Goal: Entertainment & Leisure: Consume media (video, audio)

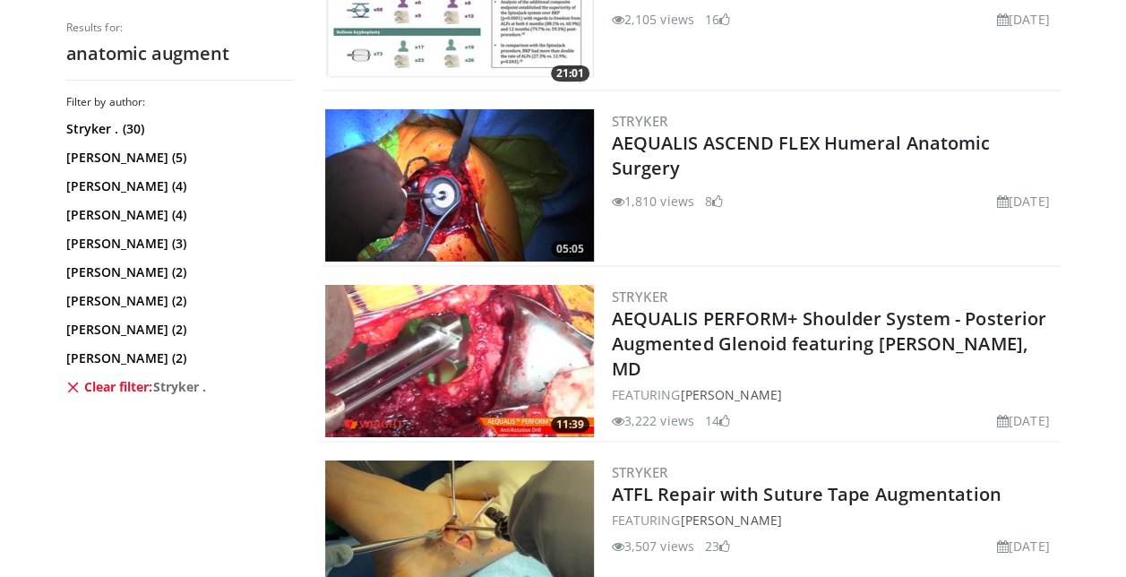
scroll to position [2934, 0]
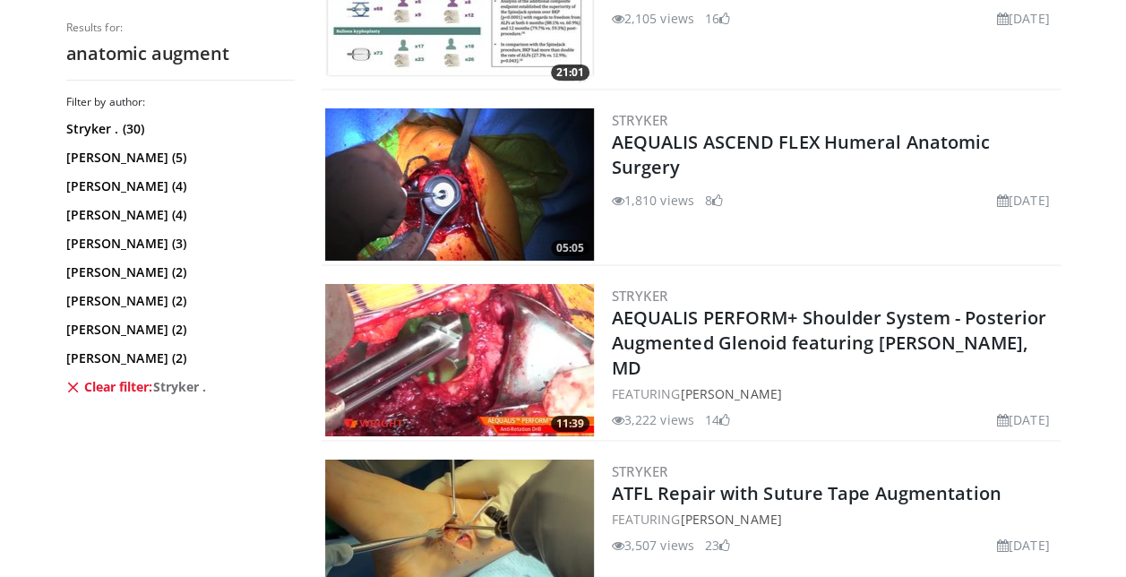
click at [467, 407] on img at bounding box center [459, 360] width 269 height 152
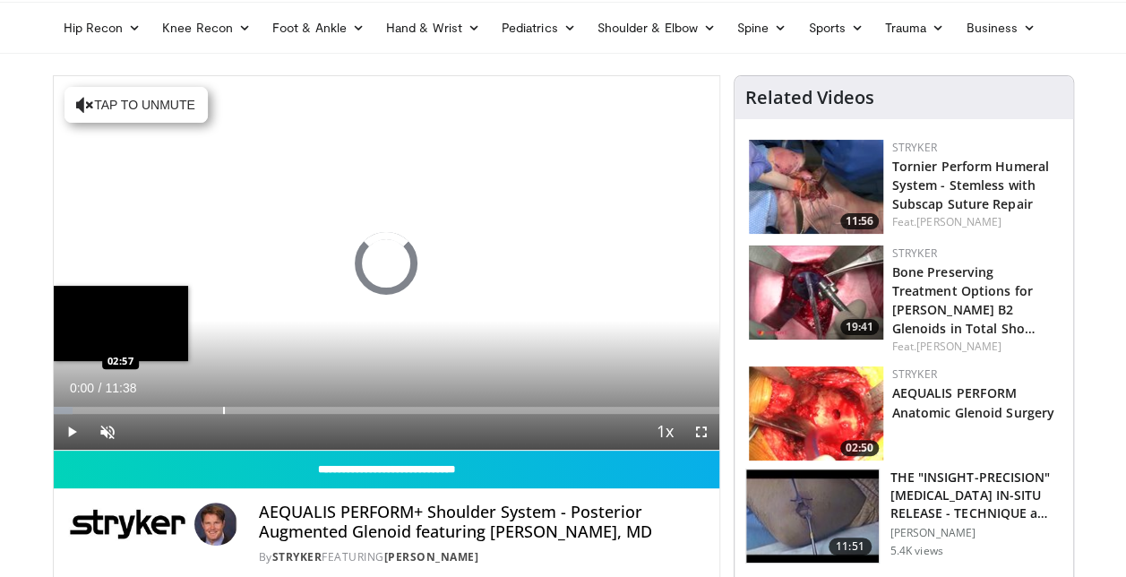
click at [222, 401] on div "Loaded : 2.87% 00:00 02:57" at bounding box center [387, 405] width 666 height 17
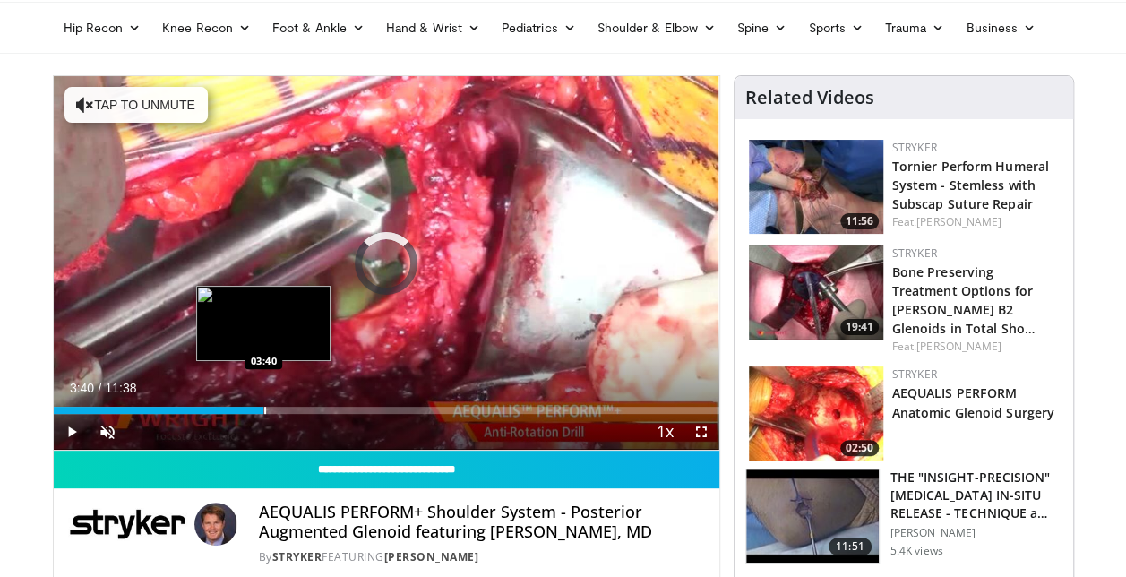
click at [264, 408] on div "Progress Bar" at bounding box center [265, 410] width 2 height 7
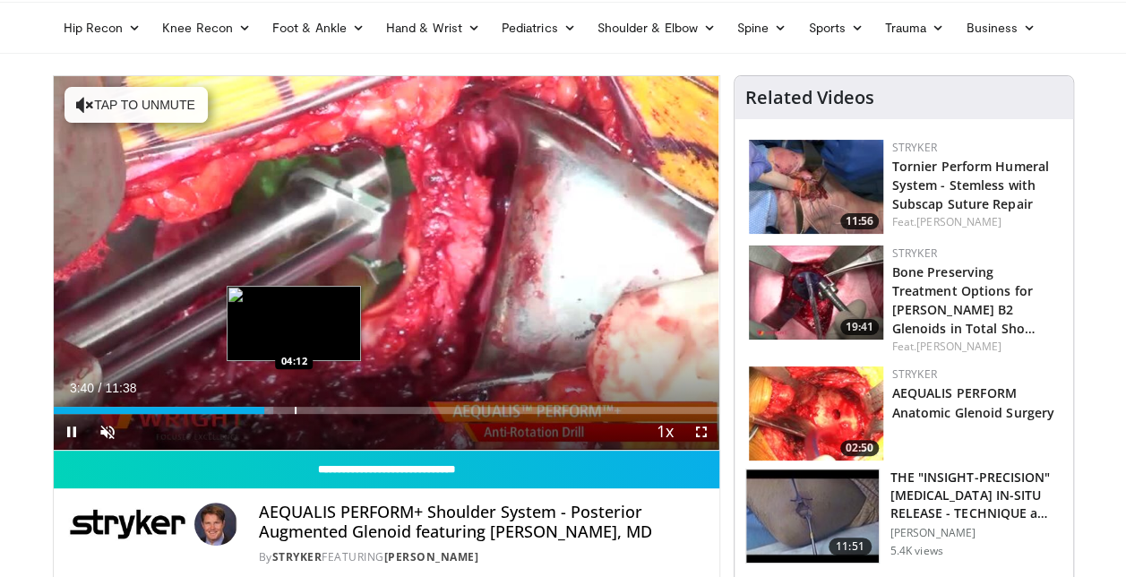
click at [297, 412] on div "Progress Bar" at bounding box center [296, 410] width 2 height 7
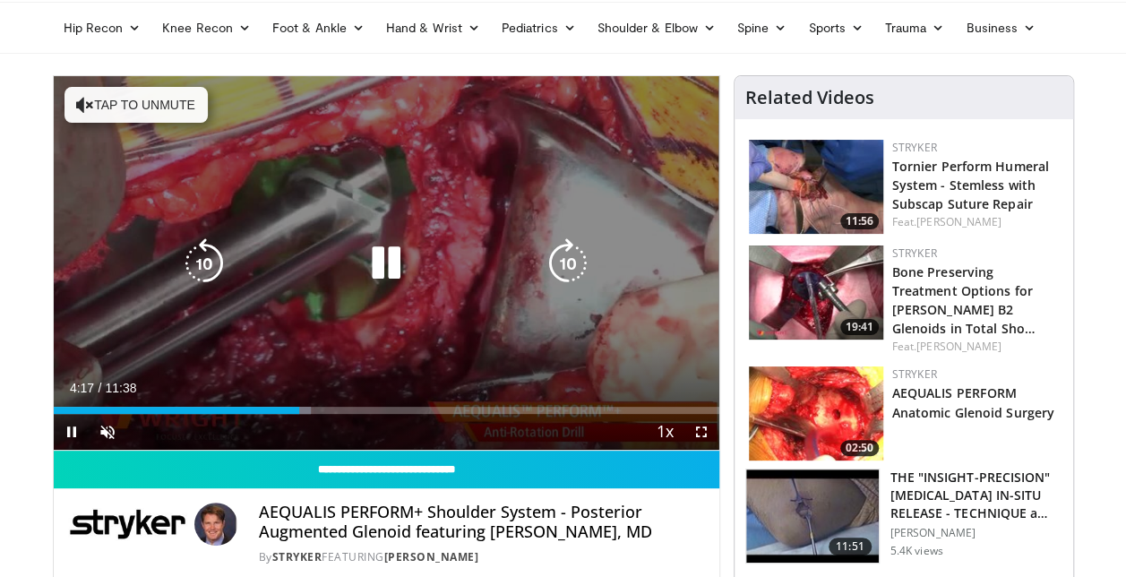
click at [321, 411] on video-js "**********" at bounding box center [387, 263] width 666 height 375
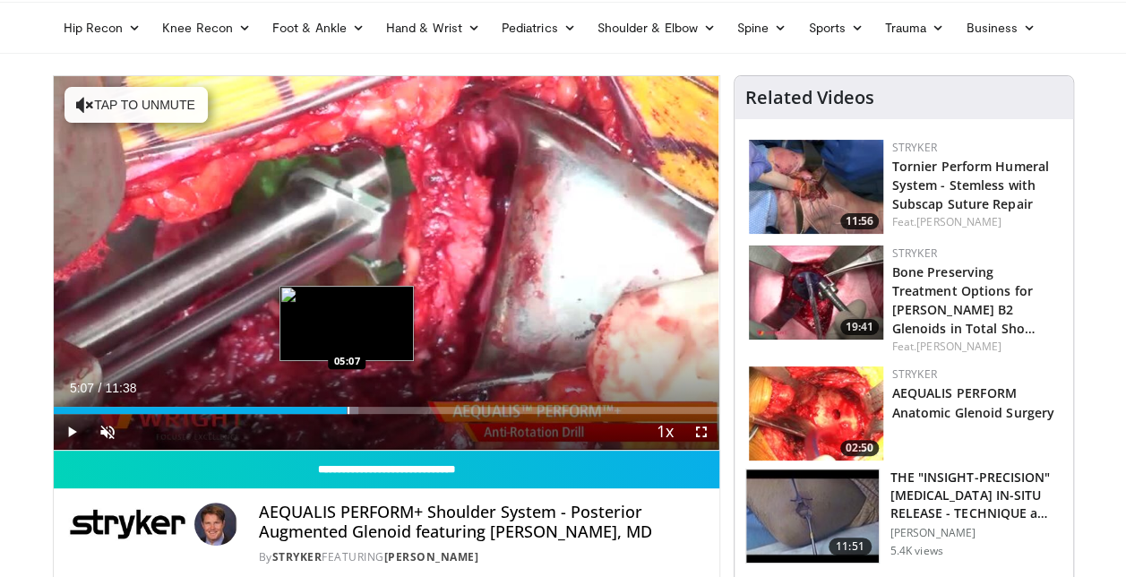
click at [348, 410] on div "Progress Bar" at bounding box center [349, 410] width 2 height 7
click at [362, 410] on div "Progress Bar" at bounding box center [363, 410] width 2 height 7
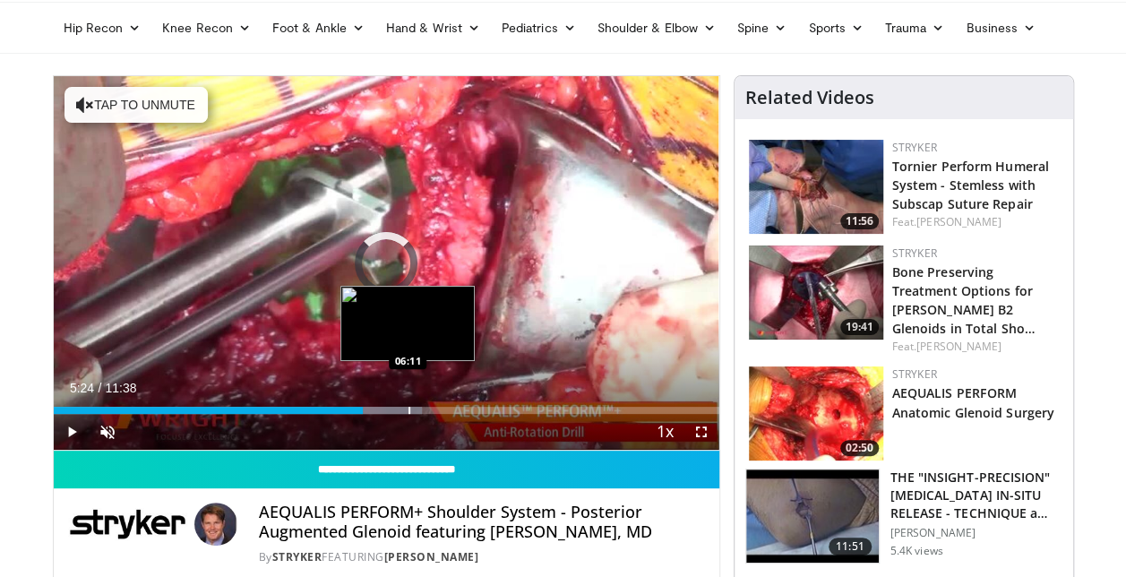
click at [409, 409] on div "Progress Bar" at bounding box center [410, 410] width 2 height 7
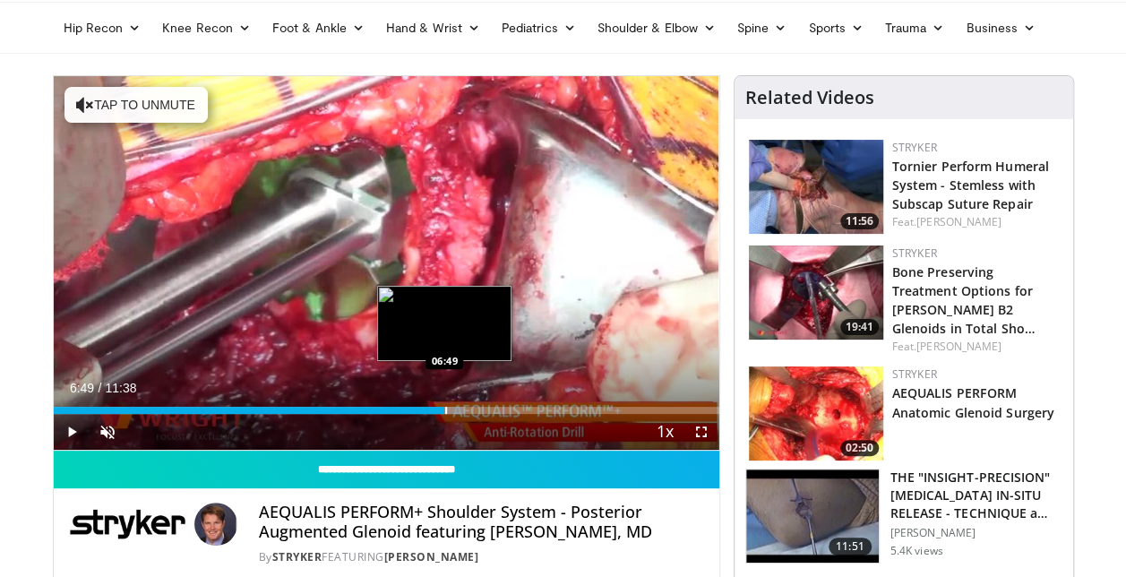
click at [445, 407] on div "Progress Bar" at bounding box center [446, 410] width 2 height 7
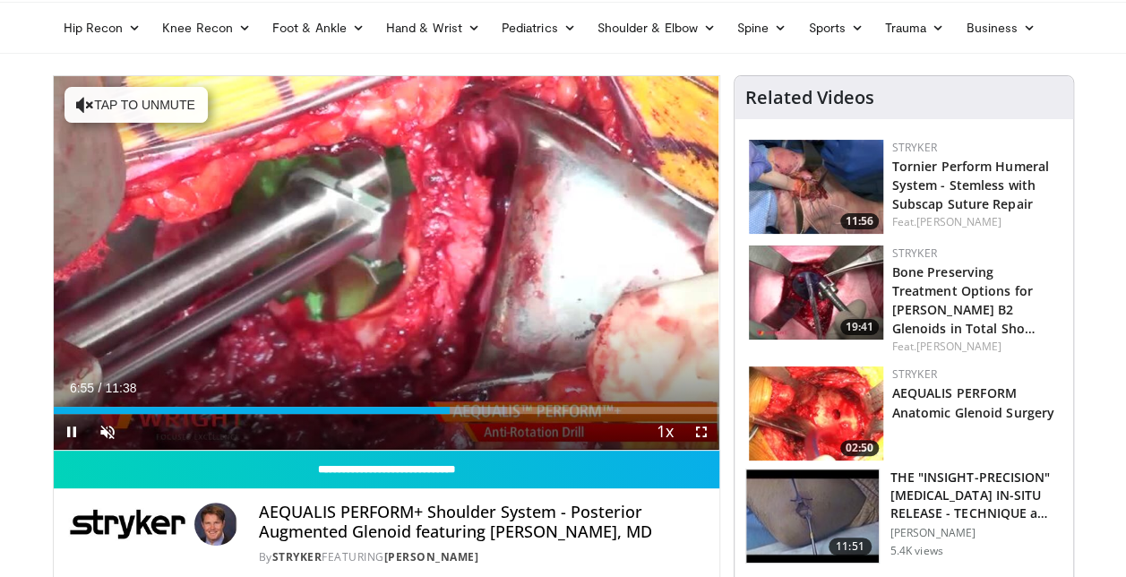
click at [513, 416] on div "Current Time 6:55 / Duration 11:38 Pause Skip Backward Skip Forward Unmute Load…" at bounding box center [387, 432] width 666 height 36
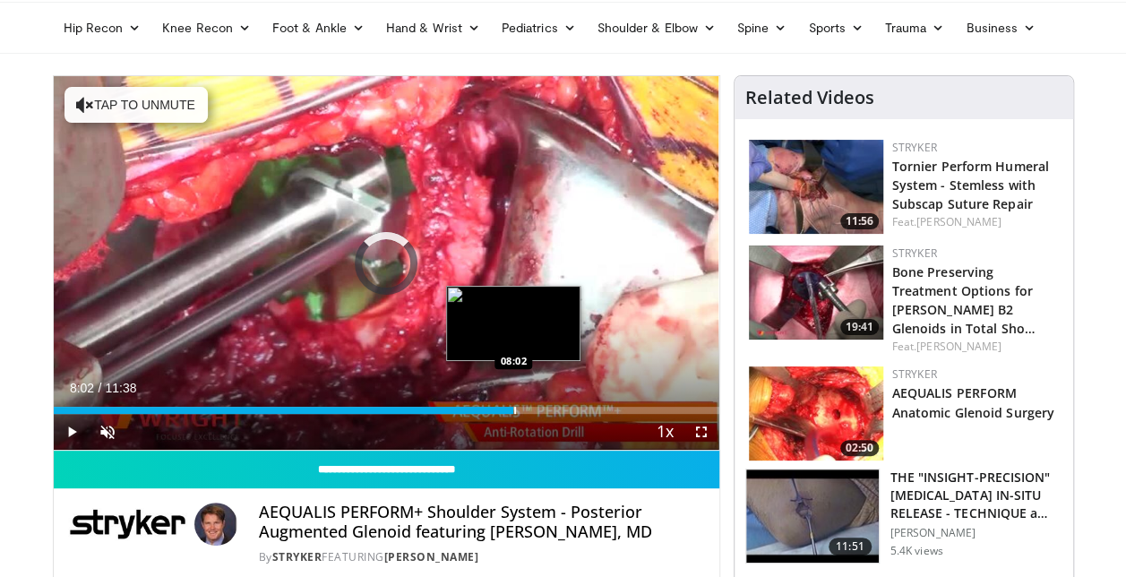
click at [514, 408] on div "Progress Bar" at bounding box center [515, 410] width 2 height 7
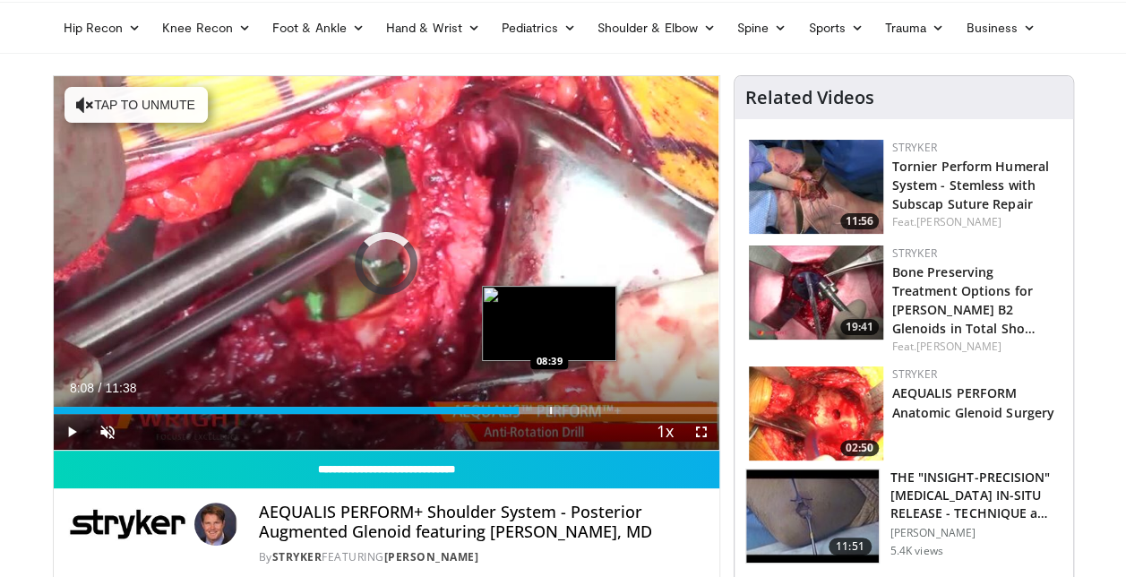
click at [549, 405] on div "Loaded : 78.87% 08:08 08:39" at bounding box center [387, 405] width 666 height 17
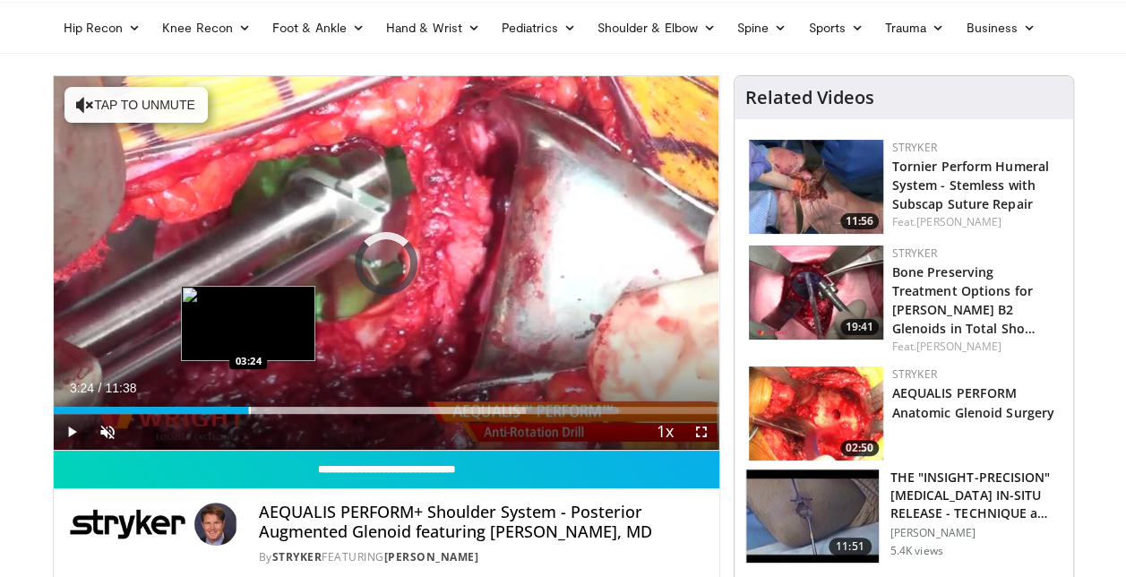
click at [247, 400] on div "Loaded : 84.61% 08:48 03:24" at bounding box center [387, 405] width 666 height 17
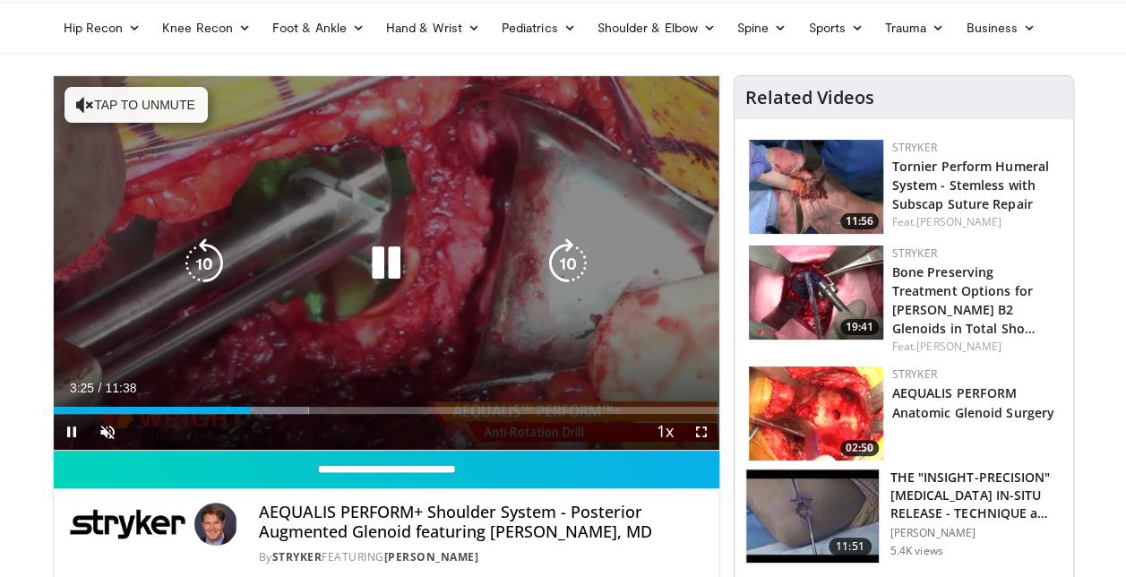
click at [321, 276] on div "Video Player" at bounding box center [386, 264] width 400 height 36
click at [384, 262] on icon "Video Player" at bounding box center [386, 263] width 50 height 50
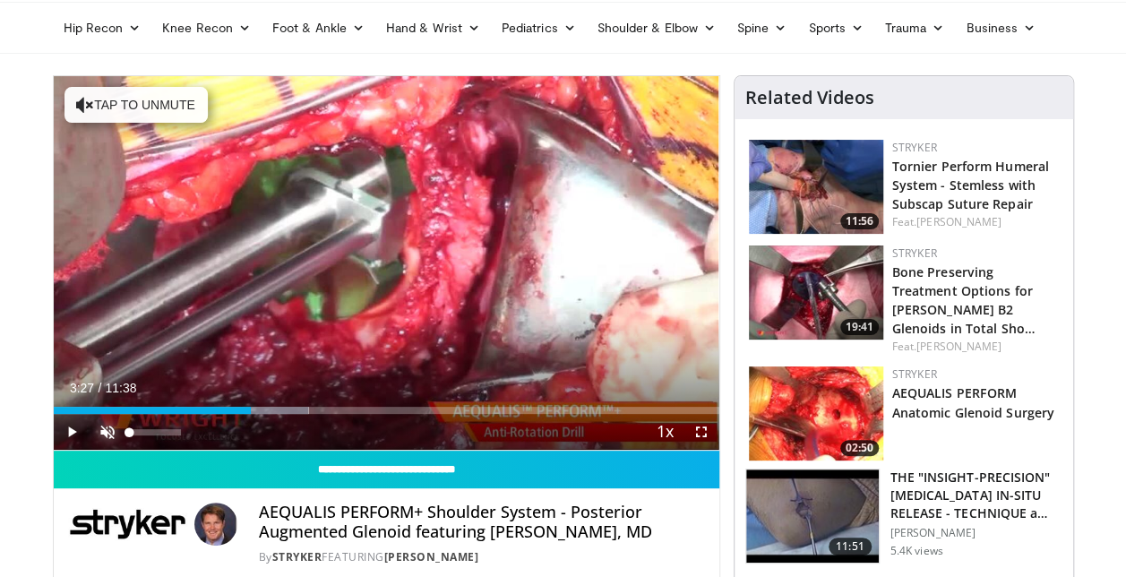
click at [115, 432] on span "Video Player" at bounding box center [108, 432] width 36 height 36
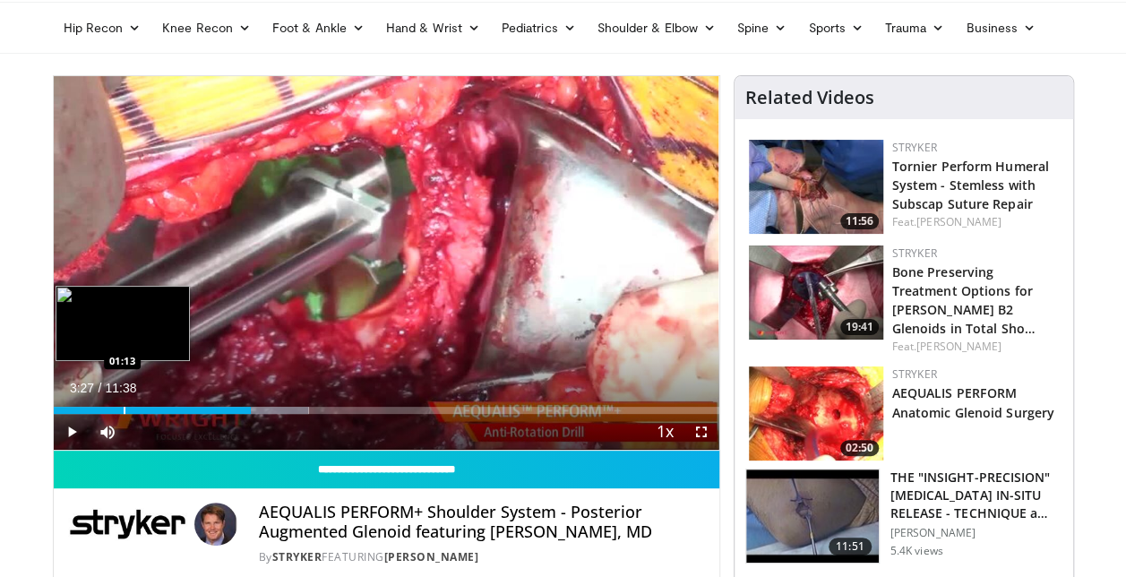
click at [123, 404] on div "Loaded : 38.36% 03:27 01:13" at bounding box center [387, 405] width 666 height 17
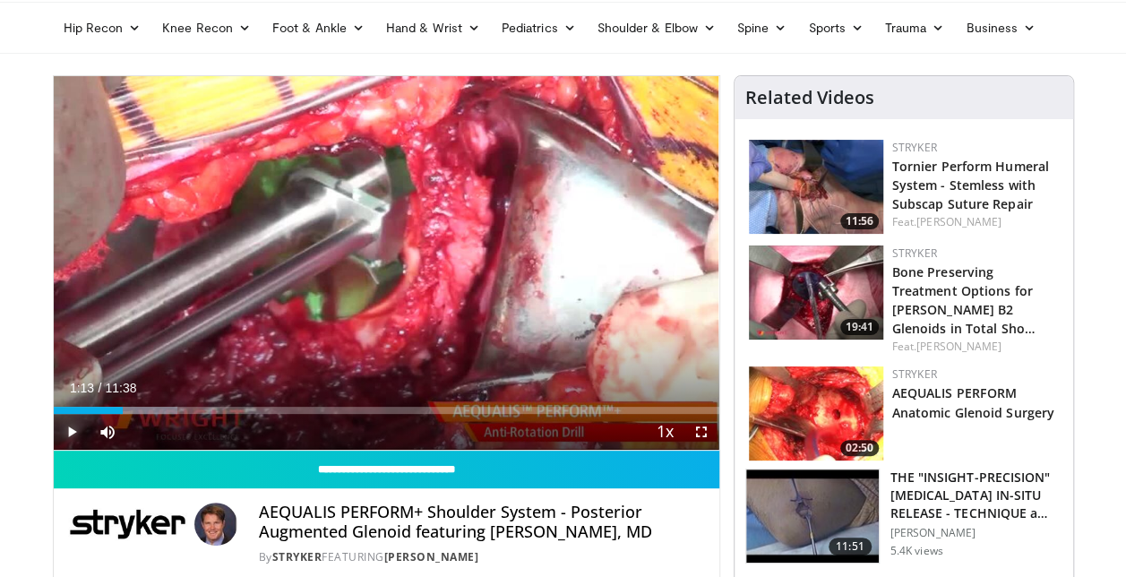
click at [73, 429] on span "Video Player" at bounding box center [72, 432] width 36 height 36
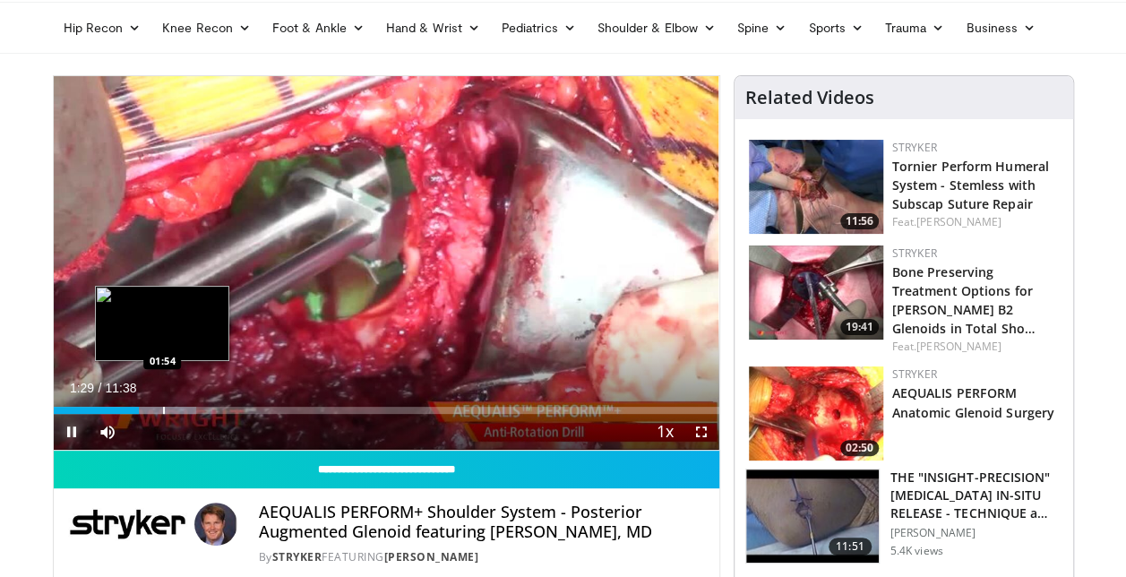
click at [163, 407] on div "Progress Bar" at bounding box center [164, 410] width 2 height 7
click at [181, 407] on div "Progress Bar" at bounding box center [182, 410] width 2 height 7
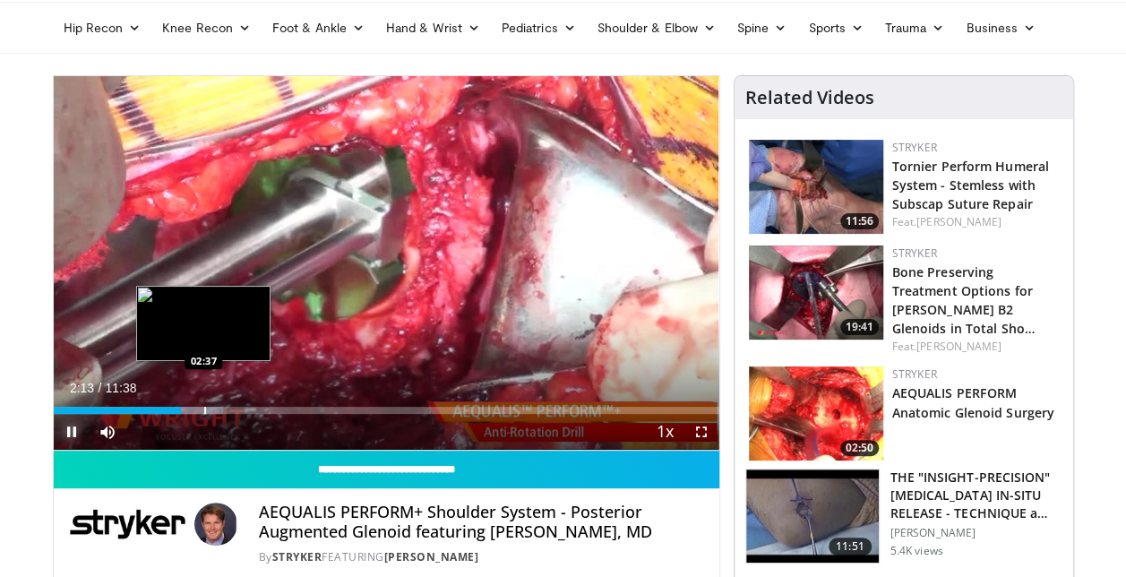
click at [204, 407] on div "Progress Bar" at bounding box center [205, 410] width 2 height 7
click at [219, 410] on div "Progress Bar" at bounding box center [219, 410] width 2 height 7
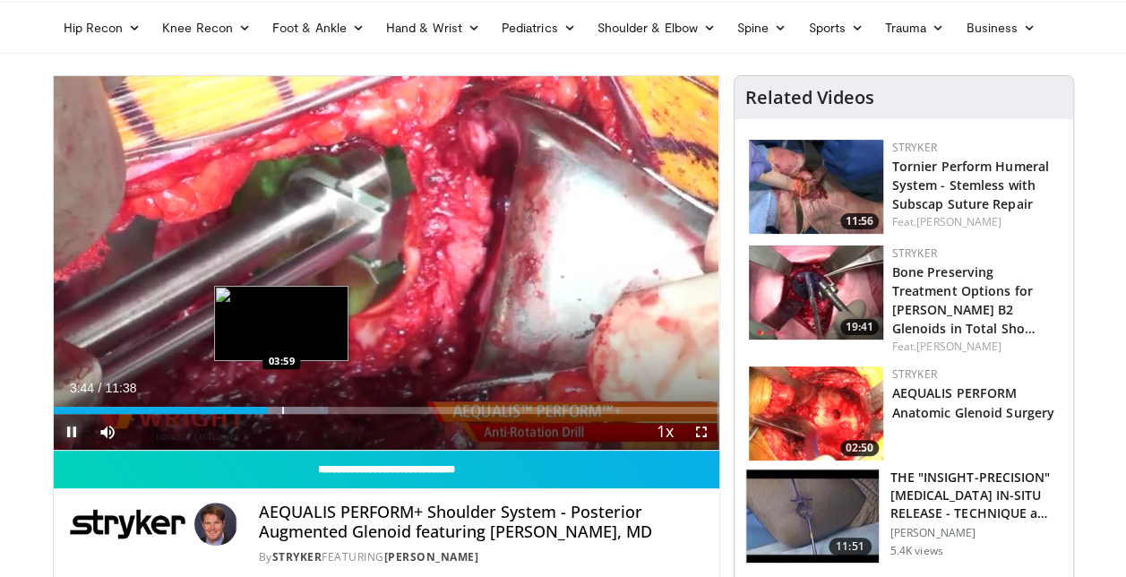
click at [280, 407] on div "Loaded : 41.20% 03:44 03:59" at bounding box center [387, 410] width 666 height 7
click at [280, 407] on div "Loaded : 41.20% 03:59 03:59" at bounding box center [387, 410] width 666 height 7
click at [293, 409] on div "Progress Bar" at bounding box center [293, 410] width 2 height 7
click at [306, 412] on div "Progress Bar" at bounding box center [307, 410] width 2 height 7
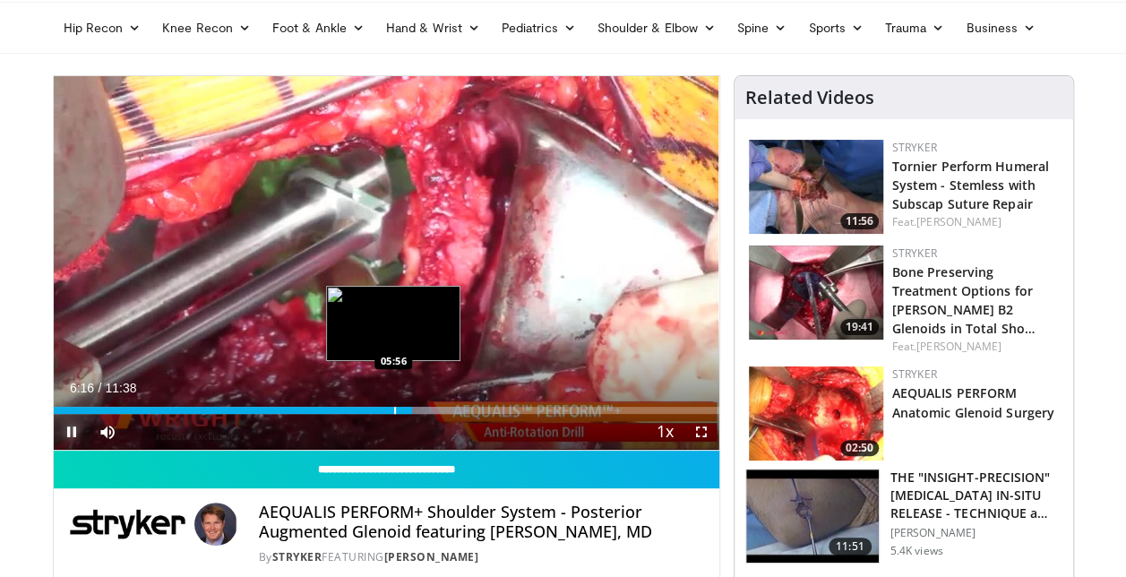
click at [394, 409] on div "Progress Bar" at bounding box center [395, 410] width 2 height 7
click at [382, 409] on div "Progress Bar" at bounding box center [383, 410] width 2 height 7
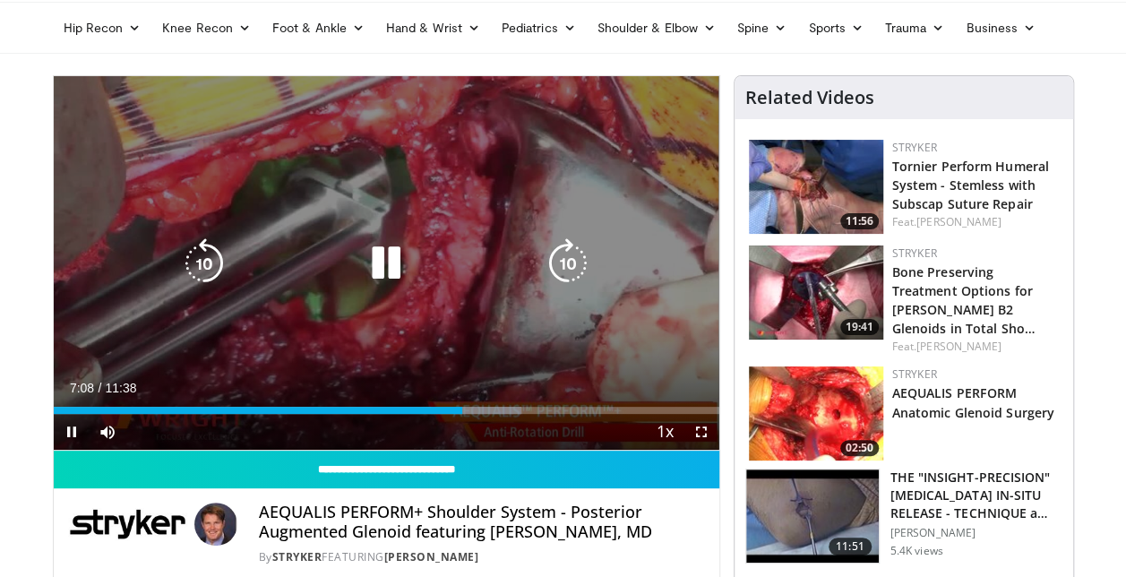
click at [444, 221] on div "10 seconds Tap to unmute" at bounding box center [387, 263] width 666 height 374
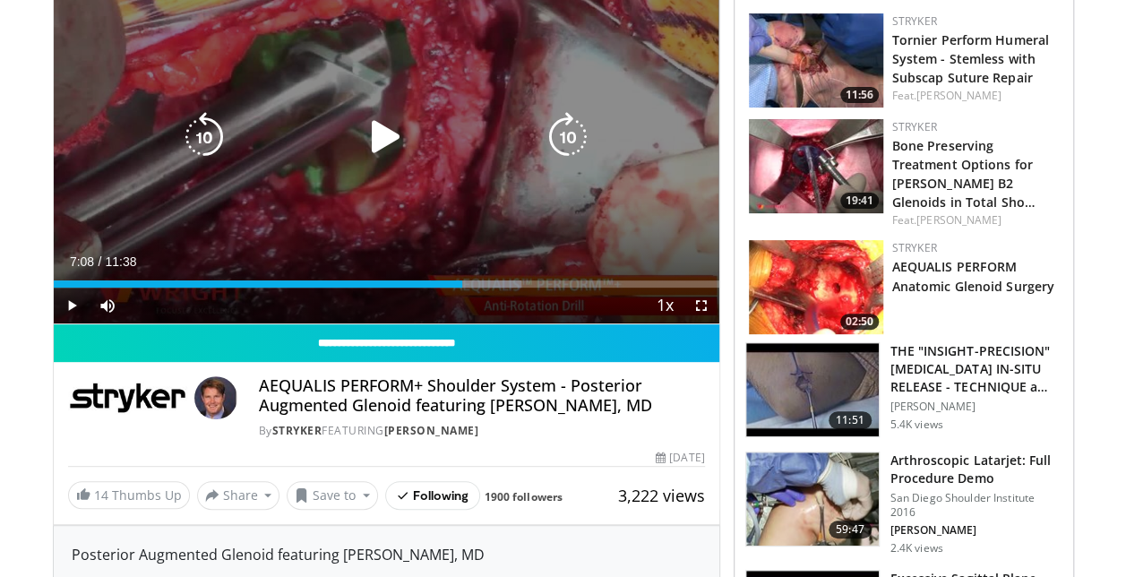
click at [468, 88] on div "10 seconds Tap to unmute" at bounding box center [387, 137] width 666 height 374
click at [446, 174] on div "10 seconds Tap to unmute" at bounding box center [387, 137] width 666 height 374
